Goal: Information Seeking & Learning: Check status

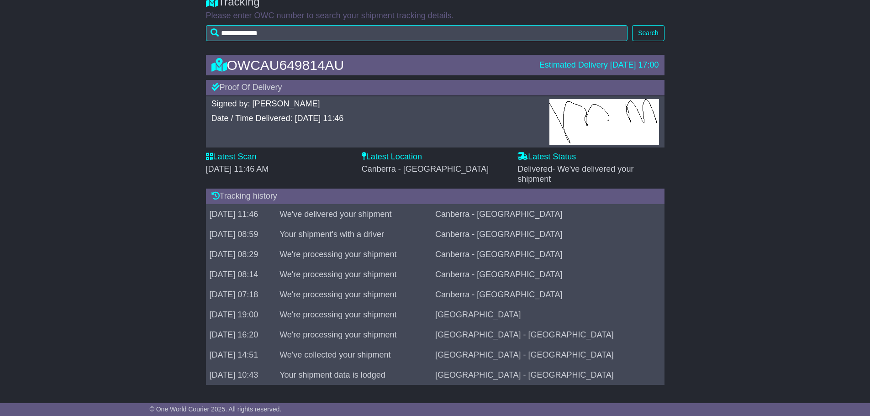
scroll to position [109, 0]
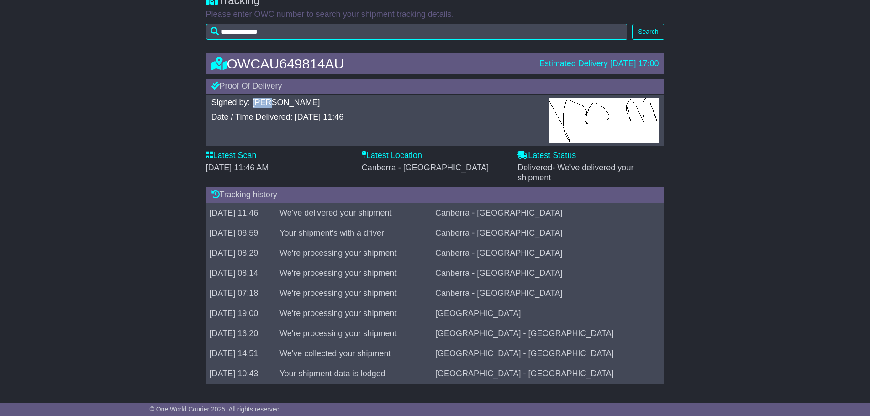
drag, startPoint x: 270, startPoint y: 101, endPoint x: 253, endPoint y: 101, distance: 16.9
click at [253, 101] on div "Signed by: [PERSON_NAME]" at bounding box center [376, 103] width 329 height 10
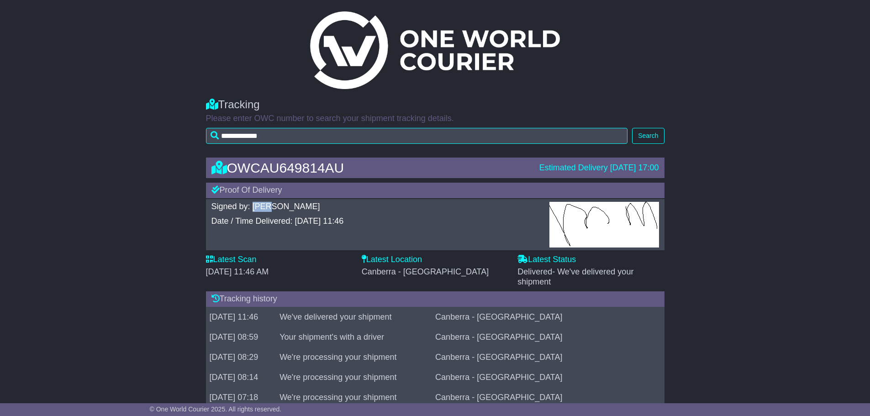
scroll to position [0, 0]
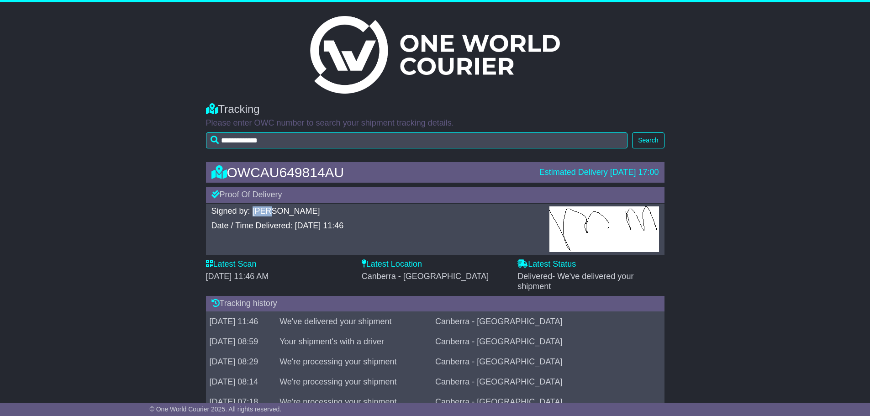
click at [263, 212] on div "Signed by: [PERSON_NAME]" at bounding box center [376, 212] width 329 height 10
drag, startPoint x: 344, startPoint y: 224, endPoint x: 210, endPoint y: 213, distance: 135.2
click at [210, 213] on div "Signed by: [PERSON_NAME] Date / Time Delivered: [DATE] 11:46" at bounding box center [376, 230] width 338 height 46
click at [342, 226] on div "Date / Time Delivered: [DATE] 11:46" at bounding box center [376, 226] width 329 height 10
drag, startPoint x: 516, startPoint y: 171, endPoint x: 662, endPoint y: 174, distance: 146.2
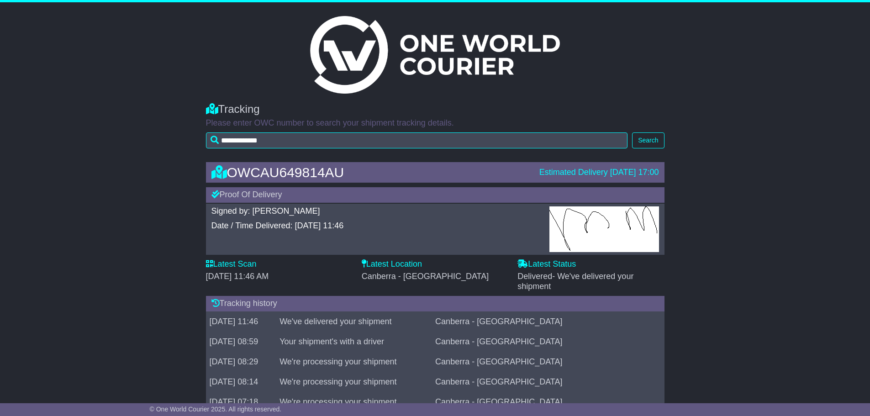
click at [662, 174] on div "Estimated Delivery [DATE] 17:00" at bounding box center [599, 173] width 129 height 10
click at [679, 171] on div "OWCAU649814AU Estimated Delivery [DATE] 17:00 Proof Of Delivery Signed by: [PER…" at bounding box center [435, 329] width 870 height 353
drag, startPoint x: 634, startPoint y: 173, endPoint x: 520, endPoint y: 169, distance: 113.8
click at [535, 169] on div "Estimated Delivery [DATE] 17:00" at bounding box center [599, 173] width 129 height 10
click at [510, 171] on div "OWCAU649814AU" at bounding box center [371, 172] width 328 height 15
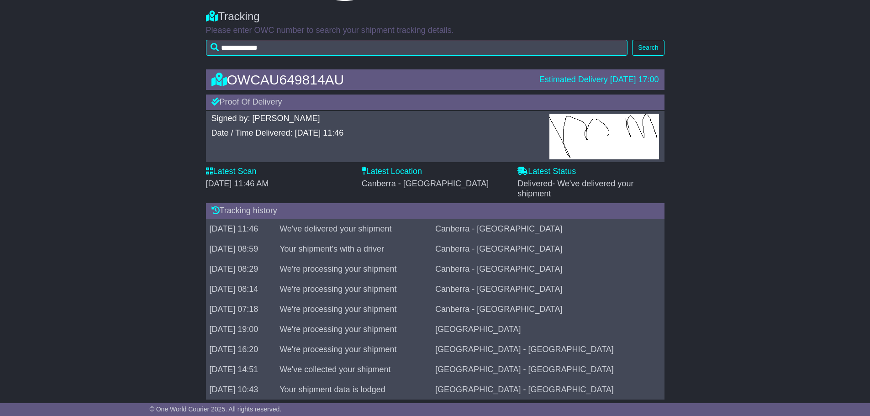
scroll to position [109, 0]
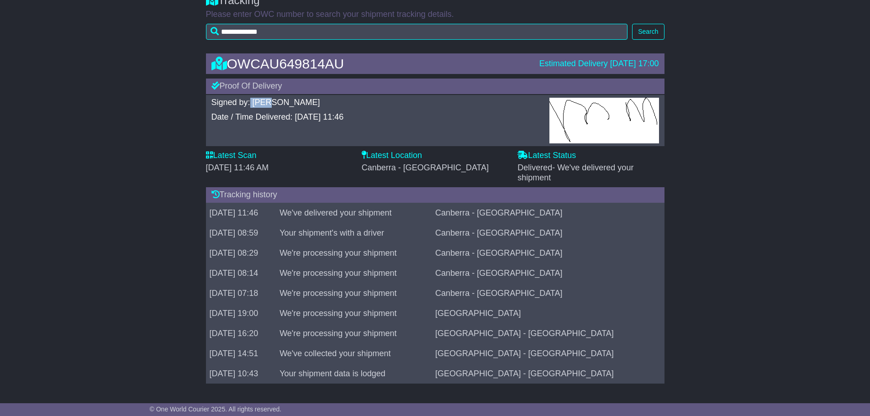
drag, startPoint x: 275, startPoint y: 102, endPoint x: 251, endPoint y: 98, distance: 23.7
click at [251, 98] on div "Signed by: [PERSON_NAME]" at bounding box center [376, 103] width 329 height 10
click at [254, 102] on div "Signed by: [PERSON_NAME]" at bounding box center [376, 103] width 329 height 10
drag, startPoint x: 270, startPoint y: 104, endPoint x: 254, endPoint y: 102, distance: 15.6
click at [254, 102] on div "Signed by: [PERSON_NAME]" at bounding box center [376, 103] width 329 height 10
